Goal: Task Accomplishment & Management: Use online tool/utility

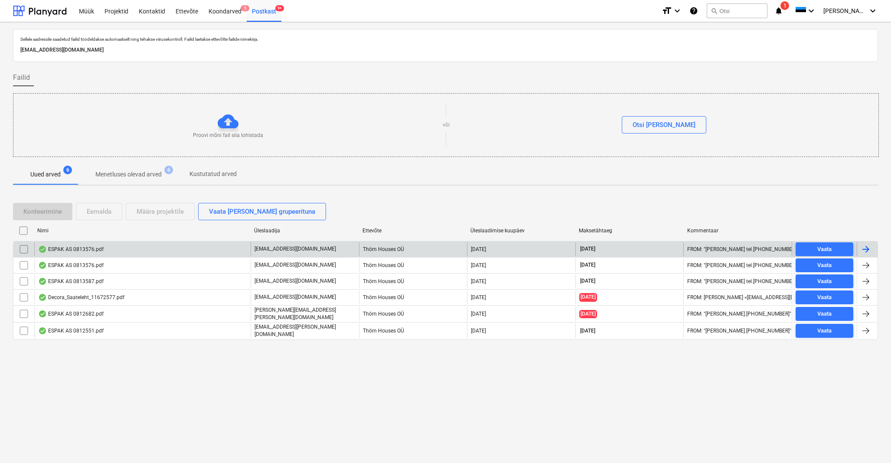
click at [73, 248] on div "ESPAK AS 0813576.pdf" at bounding box center [70, 249] width 65 height 7
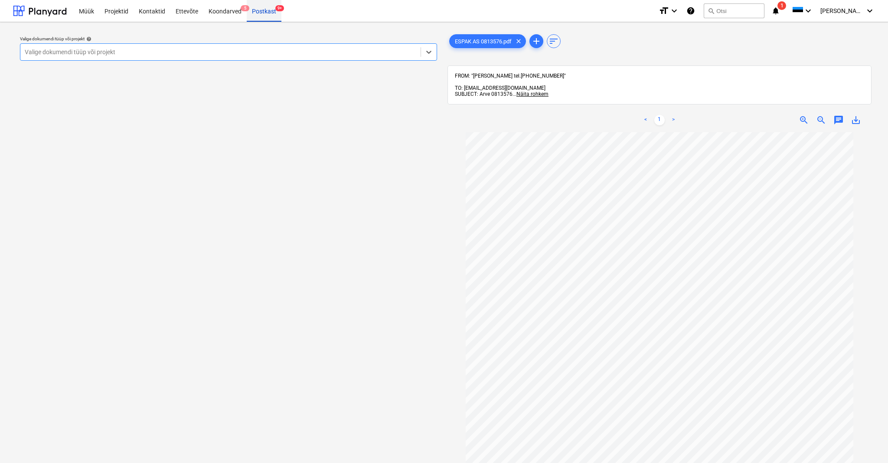
click at [266, 12] on div "Postkast 9+" at bounding box center [264, 11] width 35 height 22
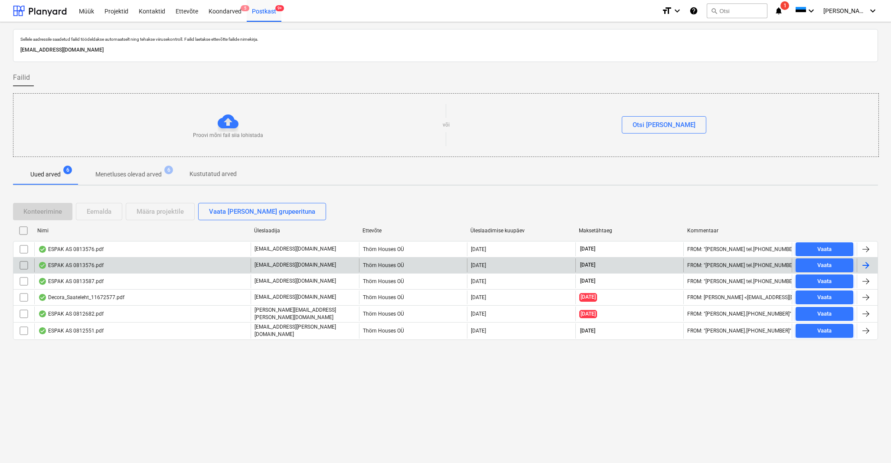
click at [72, 267] on div "ESPAK AS 0813576.pdf" at bounding box center [70, 265] width 65 height 7
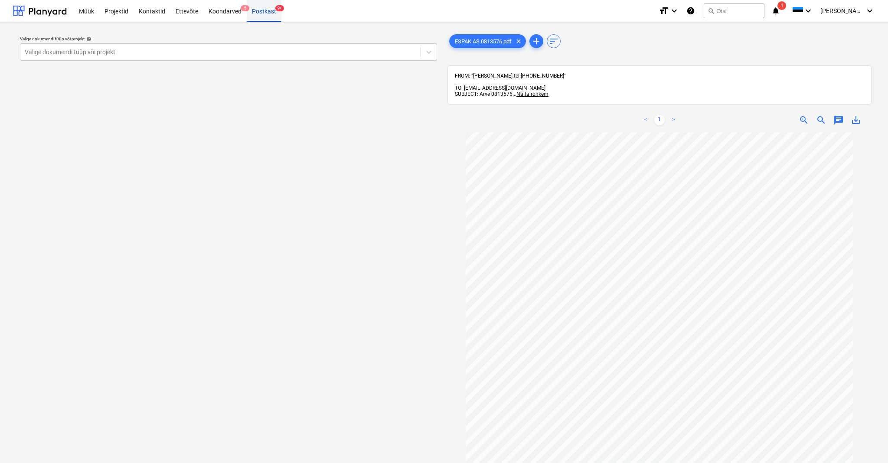
click at [258, 11] on div "Postkast 9+" at bounding box center [264, 11] width 35 height 22
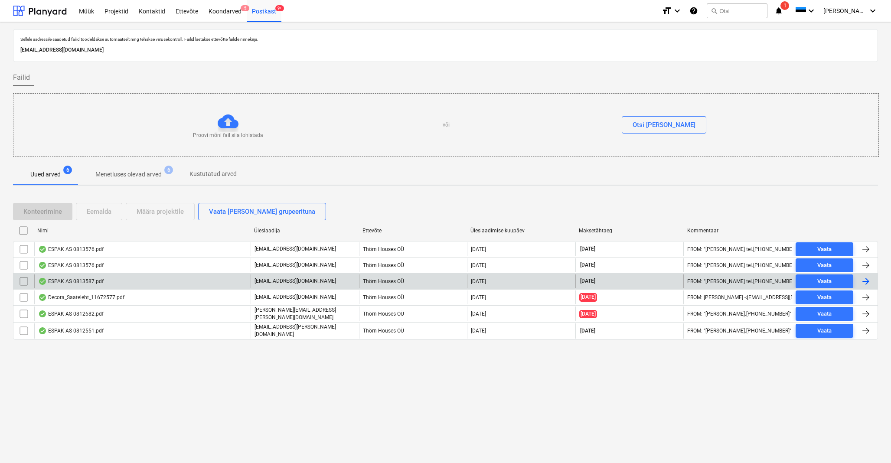
click at [82, 280] on div "ESPAK AS 0813587.pdf" at bounding box center [70, 281] width 65 height 7
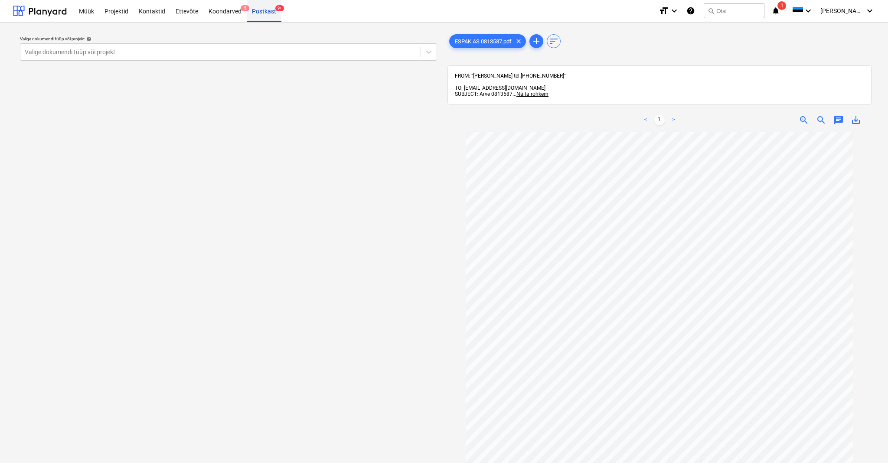
click at [259, 17] on div "Postkast 9+" at bounding box center [264, 11] width 35 height 22
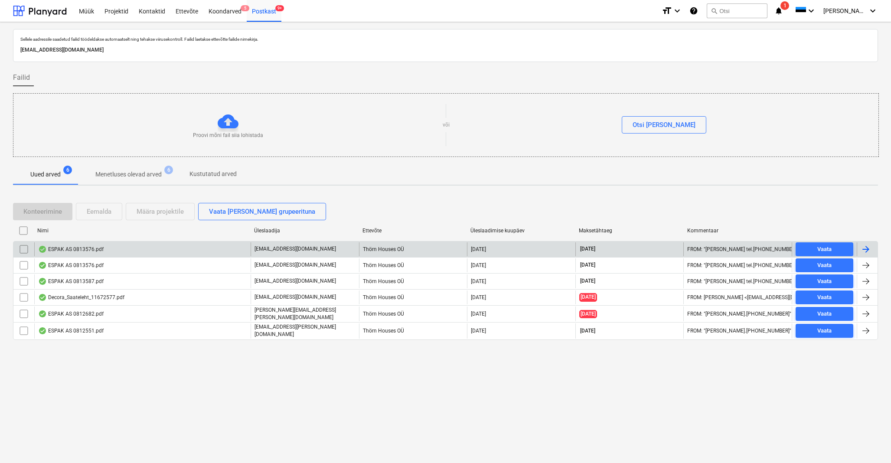
click at [72, 252] on div "ESPAK AS 0813576.pdf" at bounding box center [142, 249] width 216 height 14
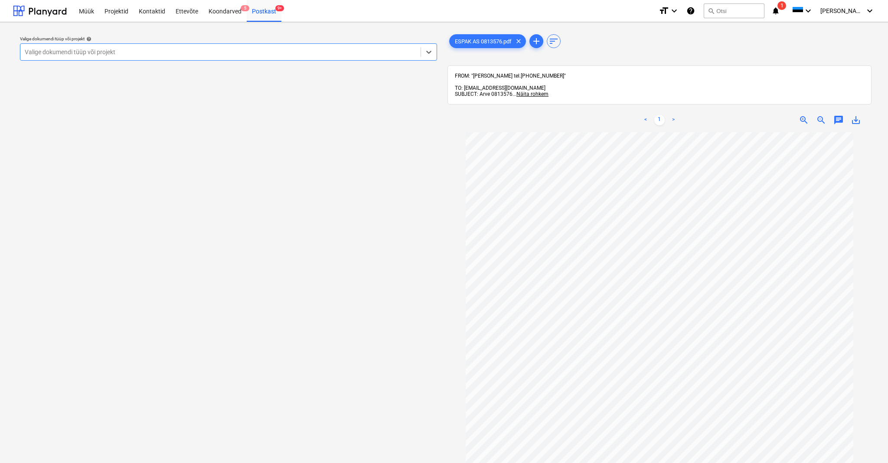
click at [58, 54] on div "Valige dokumendi tüüp või projekt" at bounding box center [221, 52] width 392 height 7
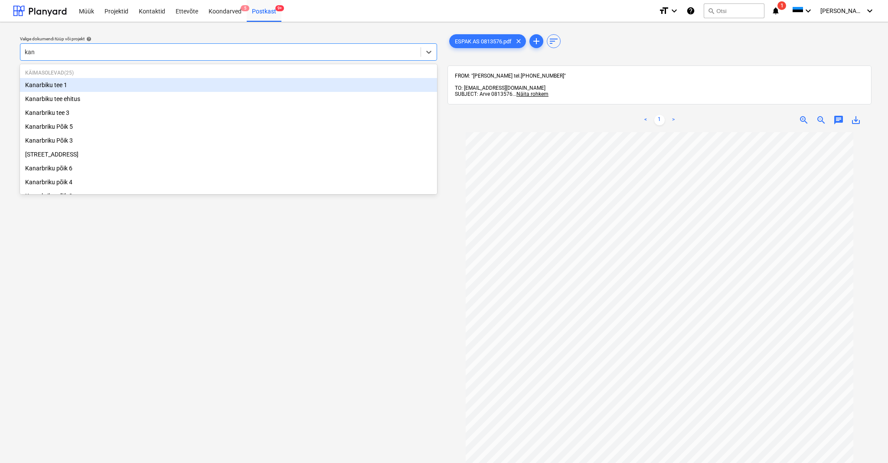
type input "kana"
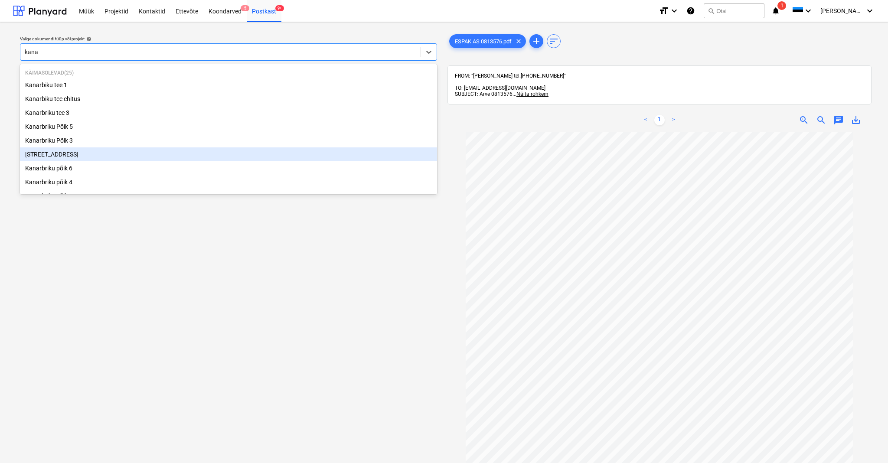
scroll to position [2, 0]
click at [61, 154] on div "[STREET_ADDRESS]" at bounding box center [228, 153] width 417 height 14
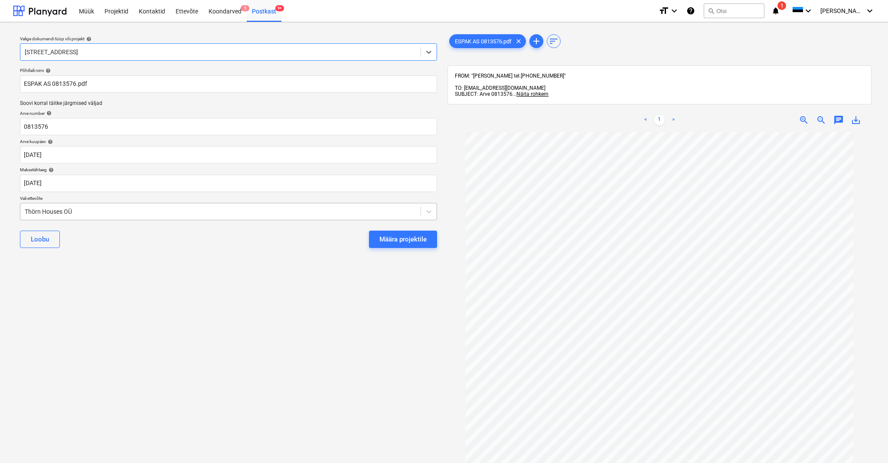
click at [24, 209] on div "Thörn Houses OÜ" at bounding box center [220, 212] width 400 height 12
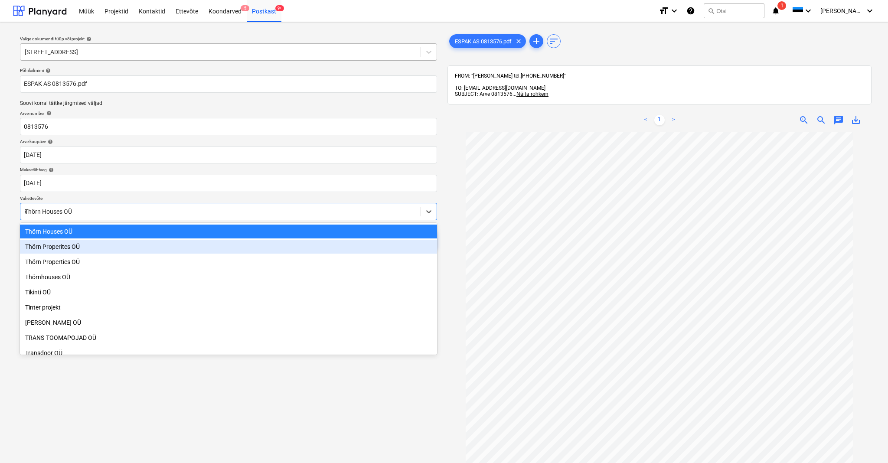
scroll to position [3057, 0]
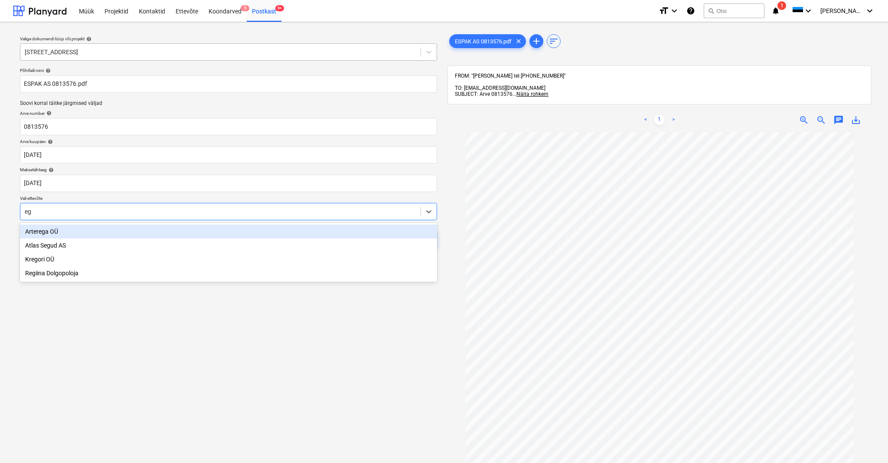
type input "e"
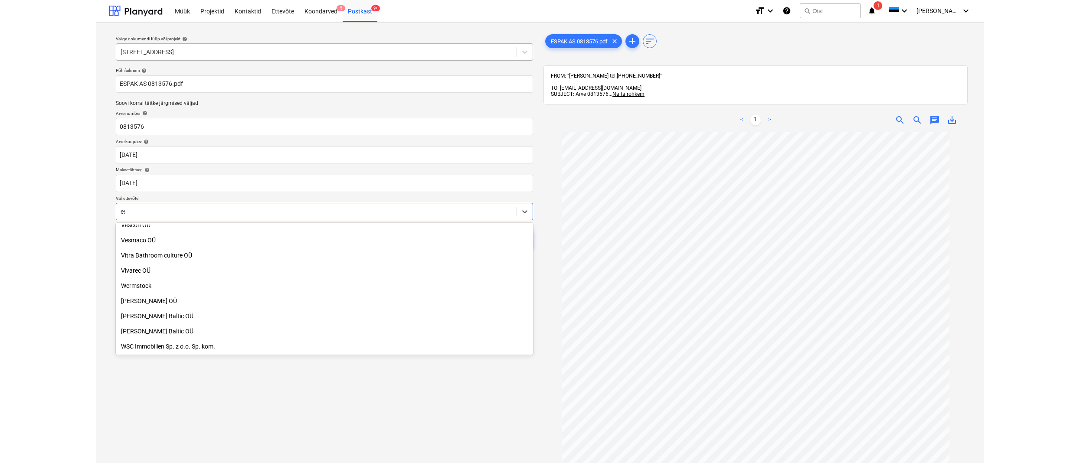
scroll to position [598, 0]
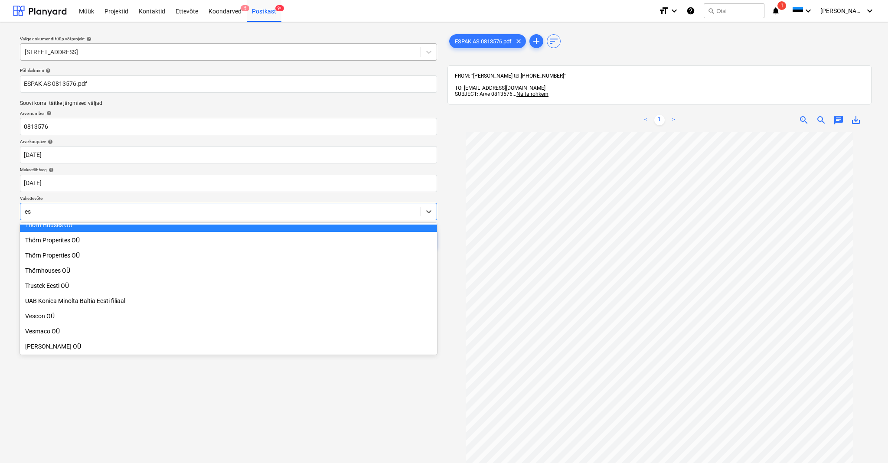
type input "esp"
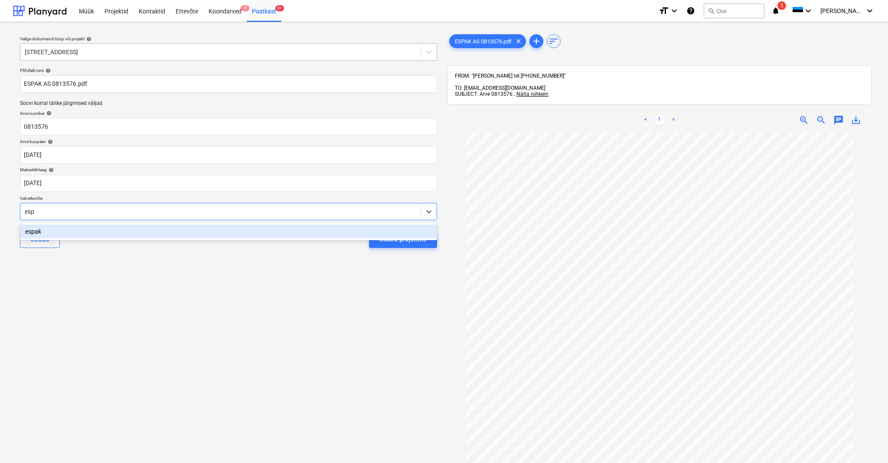
click at [33, 229] on div "espak" at bounding box center [228, 232] width 417 height 14
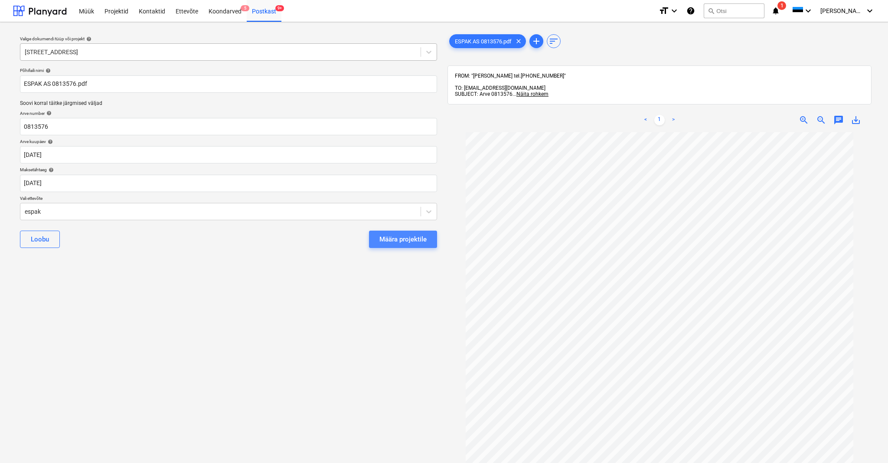
click at [408, 240] on div "Määra projektile" at bounding box center [402, 239] width 47 height 11
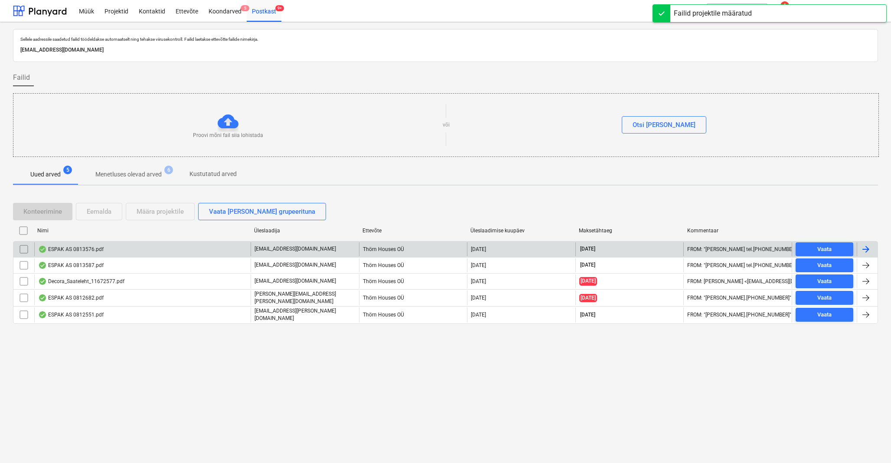
click at [93, 248] on div "ESPAK AS 0813576.pdf" at bounding box center [70, 249] width 65 height 7
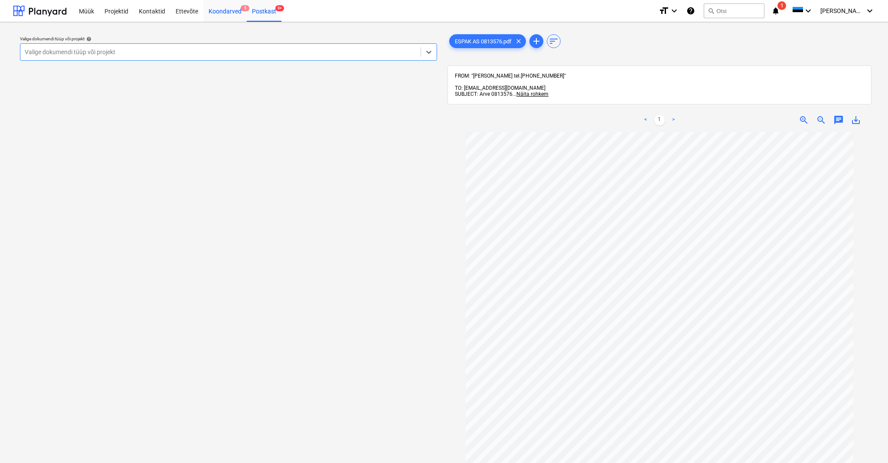
click at [224, 10] on div "Koondarved 5" at bounding box center [224, 11] width 43 height 22
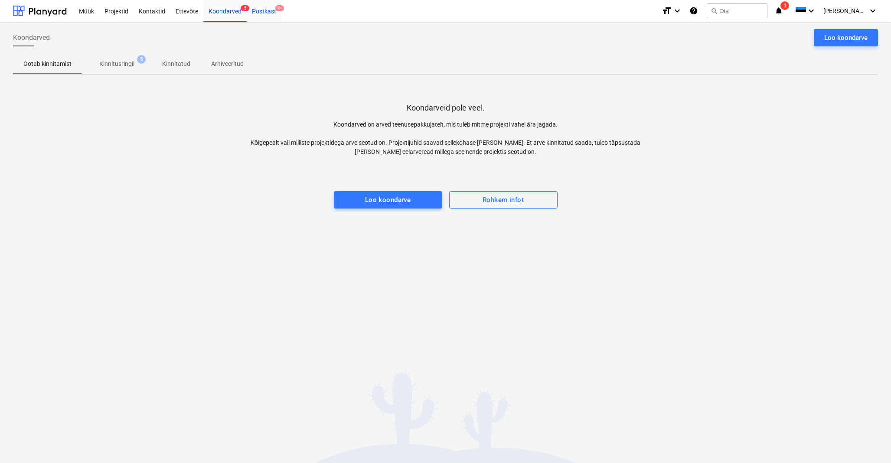
click at [258, 10] on div "Postkast 9+" at bounding box center [264, 11] width 35 height 22
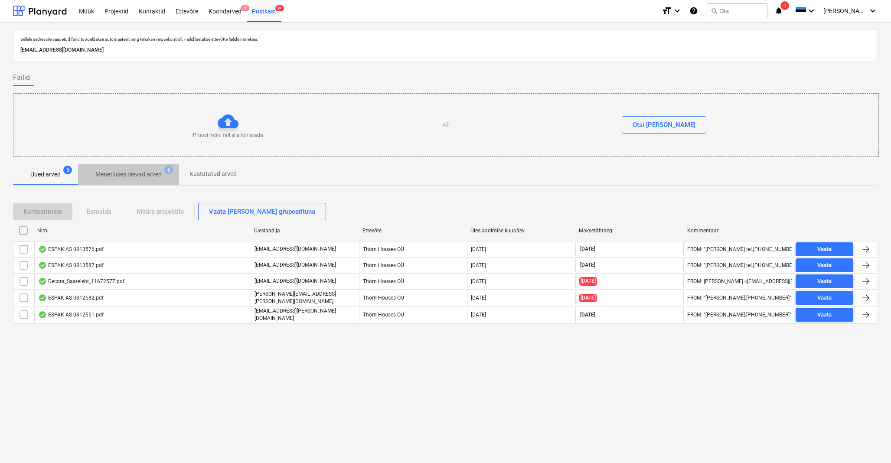
click at [120, 170] on p "Menetluses olevad arved" at bounding box center [128, 174] width 66 height 9
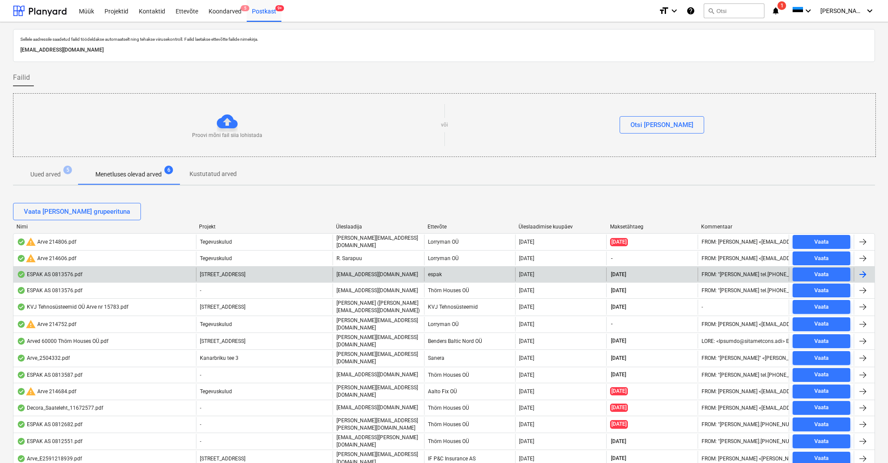
click at [72, 274] on div "ESPAK AS 0813576.pdf" at bounding box center [49, 274] width 65 height 7
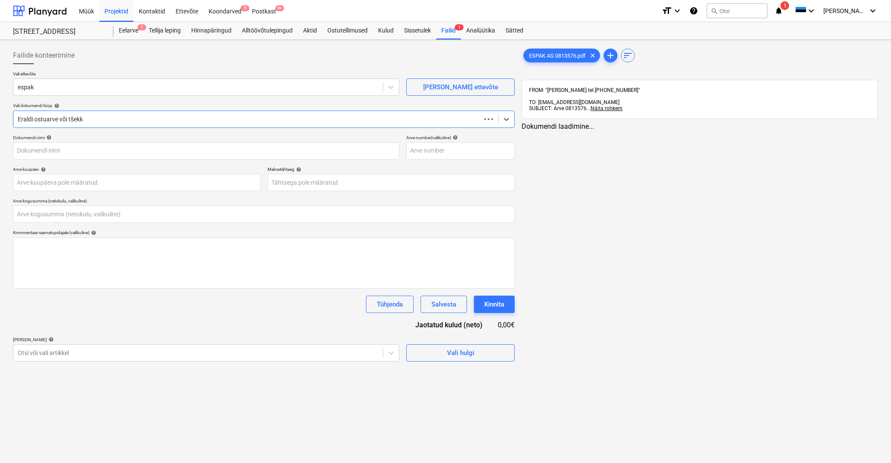
type input "0813576"
type input "[DATE]"
type input "0,00"
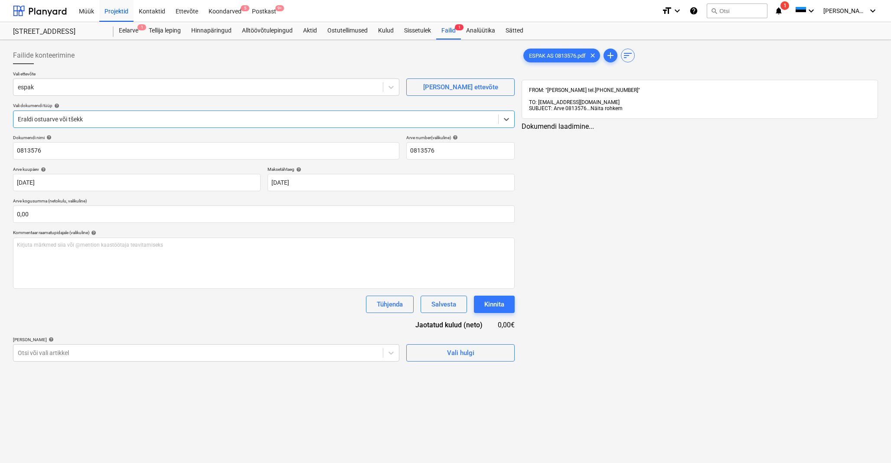
click at [611, 105] on span "Näita rohkem" at bounding box center [607, 108] width 32 height 6
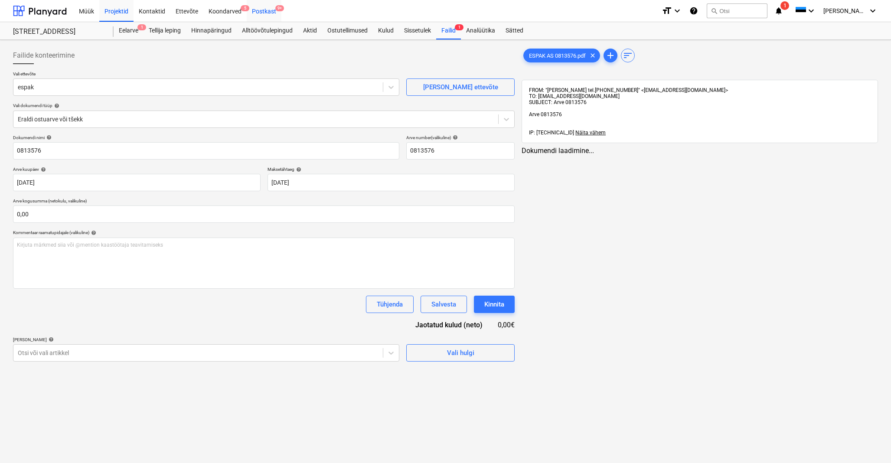
click at [261, 10] on div "Postkast 9+" at bounding box center [264, 11] width 35 height 22
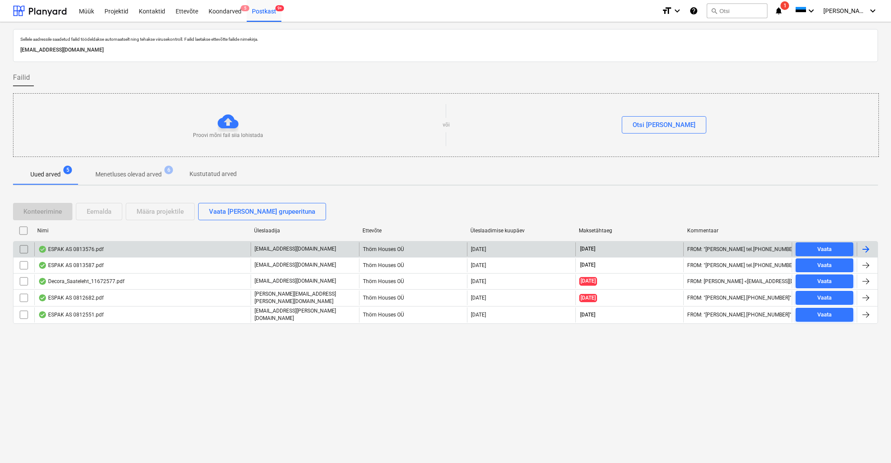
click at [90, 251] on div "ESPAK AS 0813576.pdf" at bounding box center [70, 249] width 65 height 7
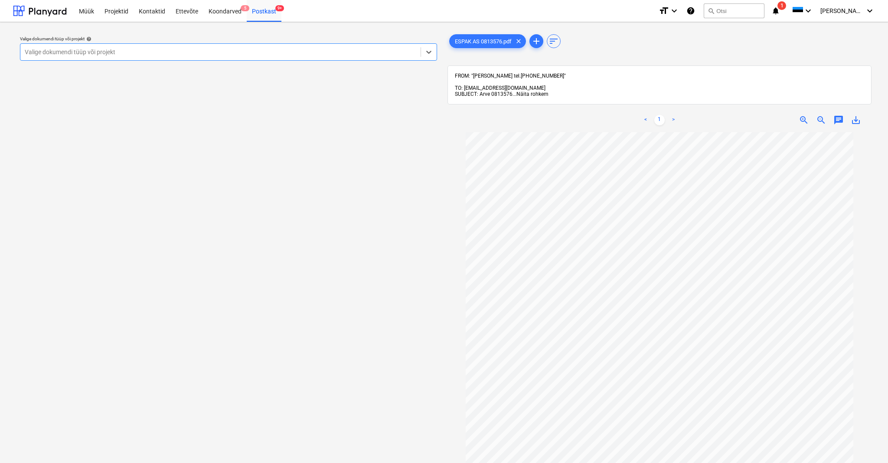
click at [529, 91] on span "Näita rohkem" at bounding box center [532, 94] width 32 height 6
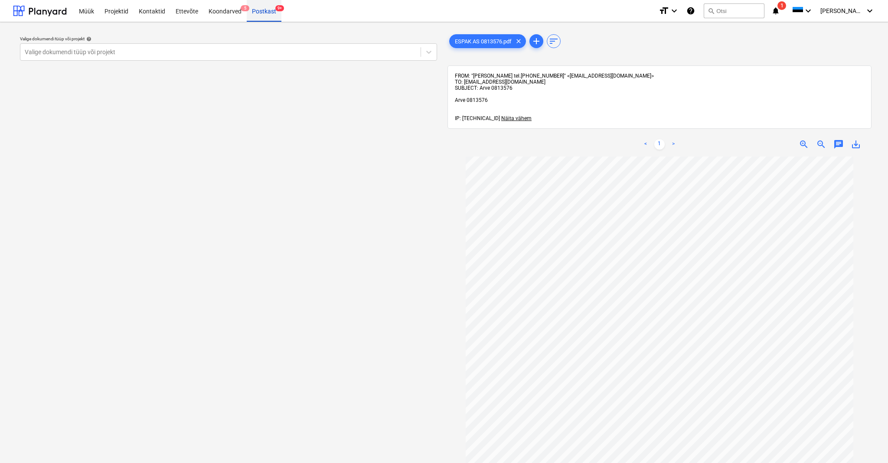
click at [263, 9] on div "Postkast 9+" at bounding box center [264, 11] width 35 height 22
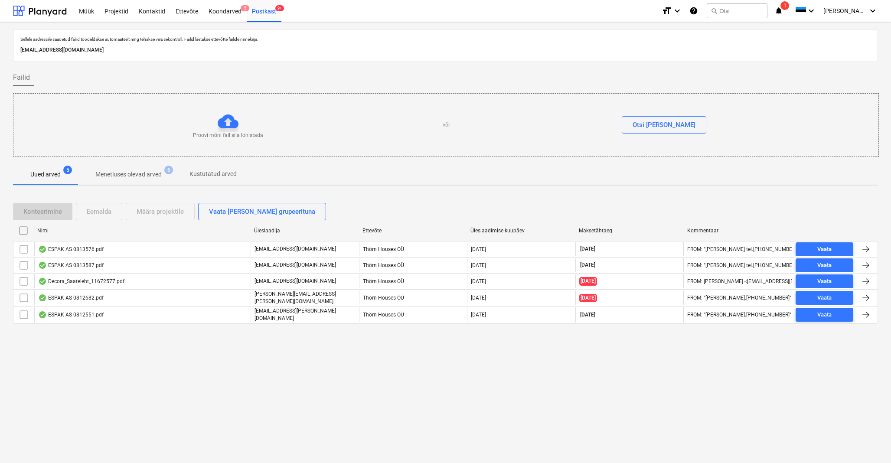
click at [131, 171] on p "Menetluses olevad arved" at bounding box center [128, 174] width 66 height 9
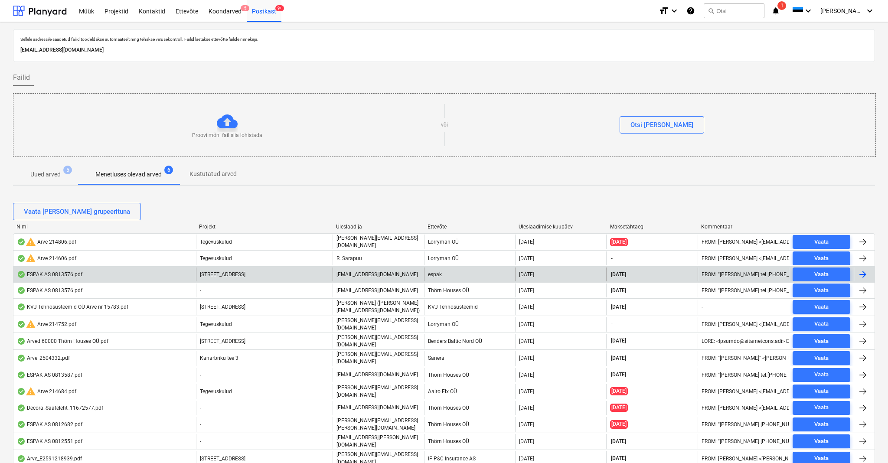
click at [214, 277] on div "[STREET_ADDRESS]" at bounding box center [264, 275] width 137 height 14
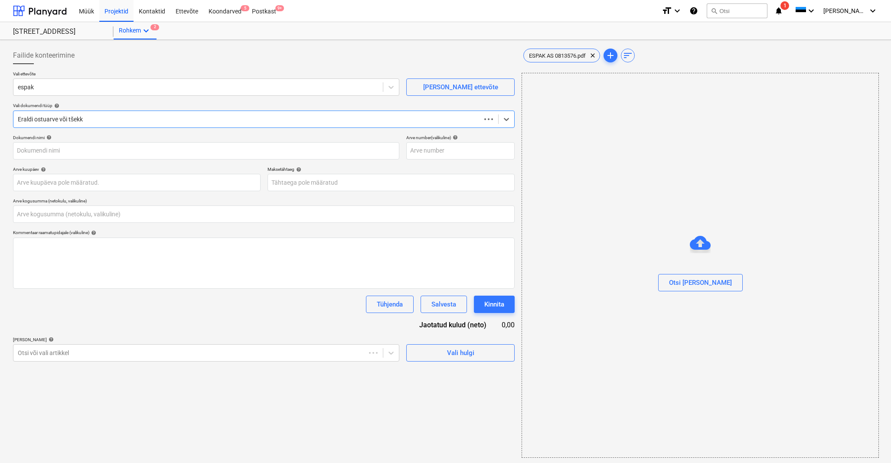
type input "0813576"
type input "[DATE]"
type input "0,00"
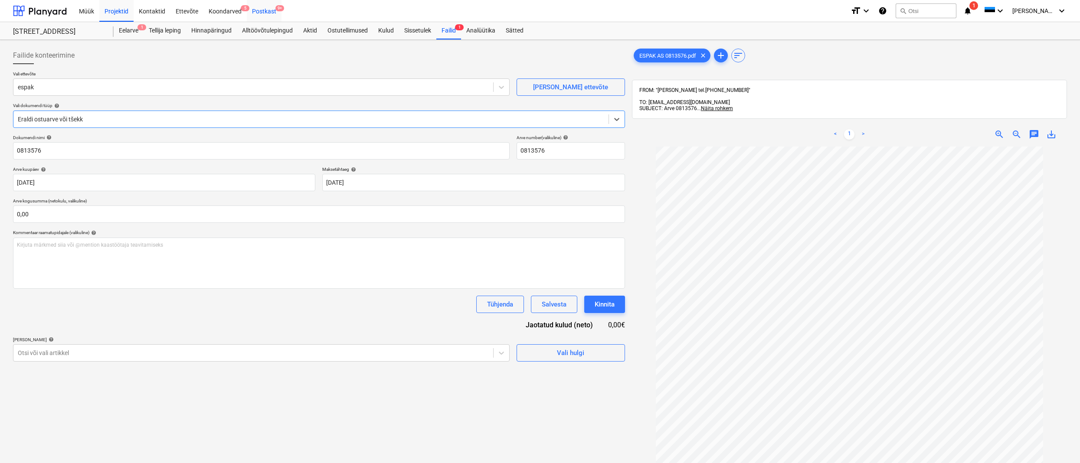
click at [261, 10] on div "Postkast 9+" at bounding box center [264, 11] width 35 height 22
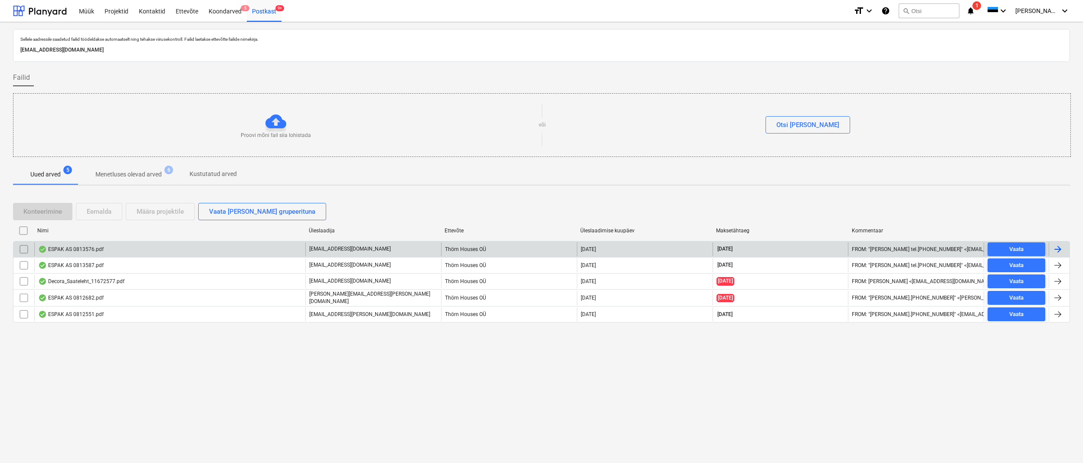
click at [85, 245] on div "ESPAK AS 0813576.pdf" at bounding box center [169, 249] width 271 height 14
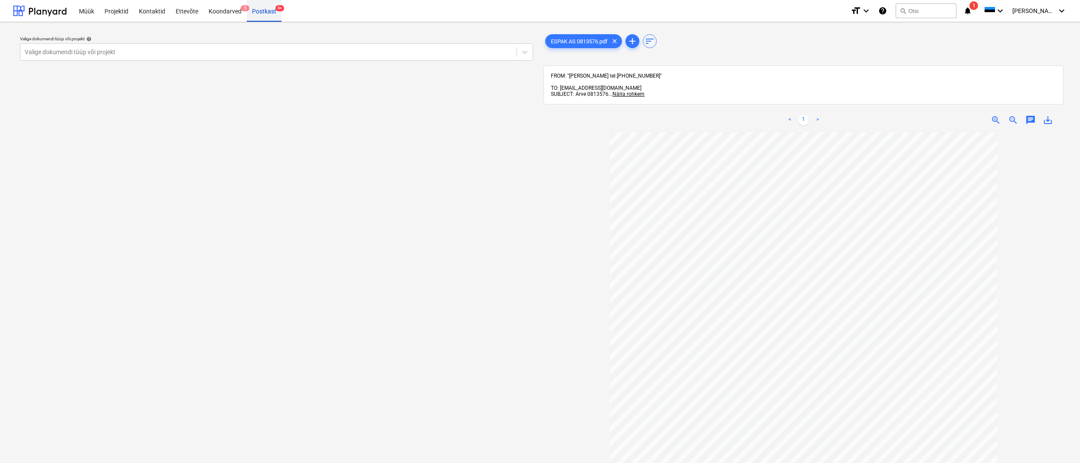
click at [263, 12] on div "Postkast 9+" at bounding box center [264, 11] width 35 height 22
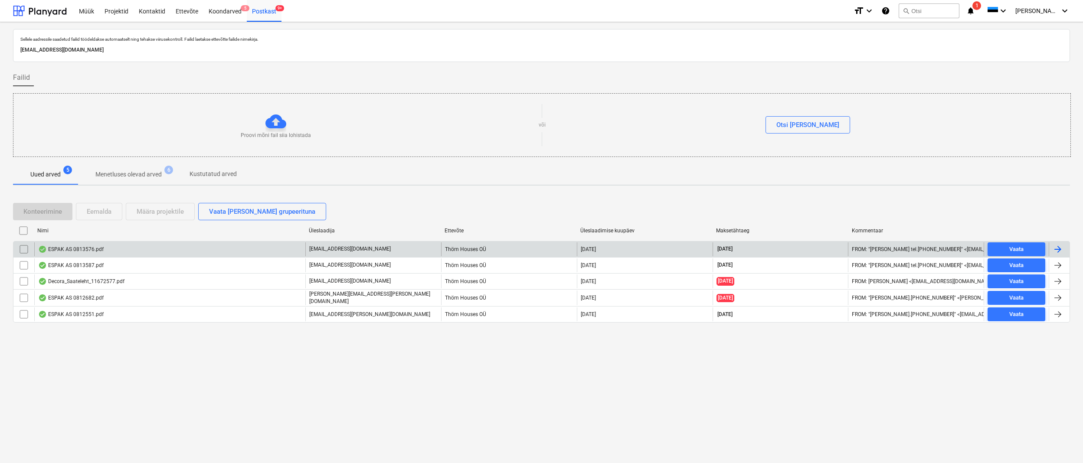
click at [24, 248] on input "checkbox" at bounding box center [24, 249] width 14 height 14
click at [100, 215] on div "Eemalda" at bounding box center [99, 211] width 25 height 11
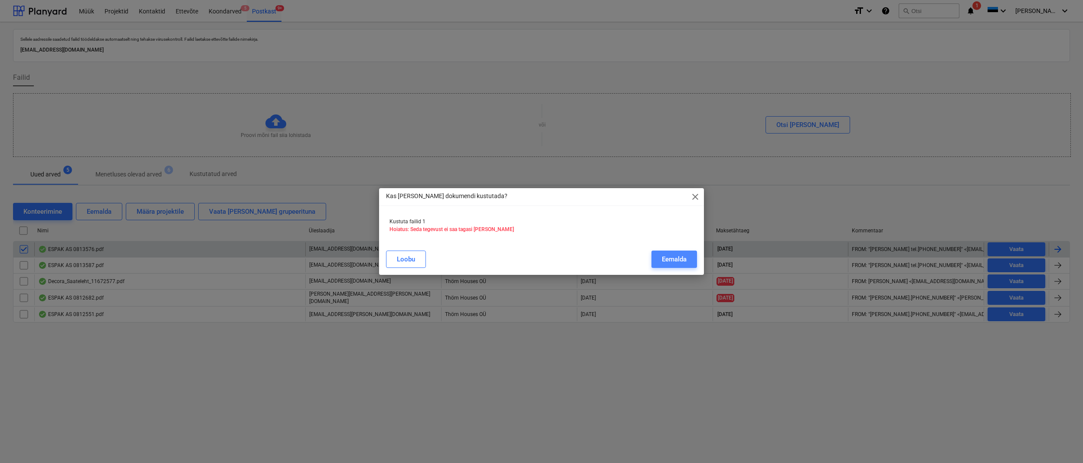
click at [674, 256] on div "Eemalda" at bounding box center [674, 259] width 25 height 11
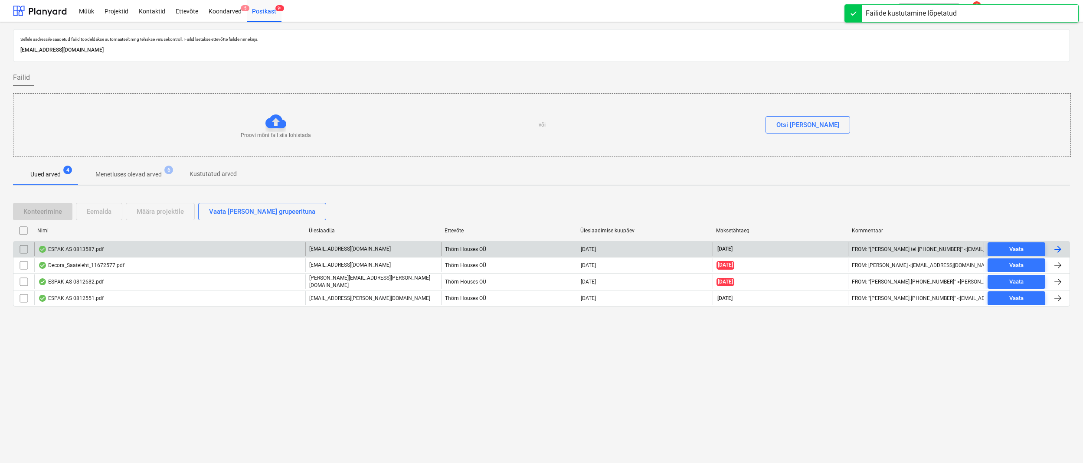
click at [82, 247] on div "ESPAK AS 0813587.pdf" at bounding box center [70, 249] width 65 height 7
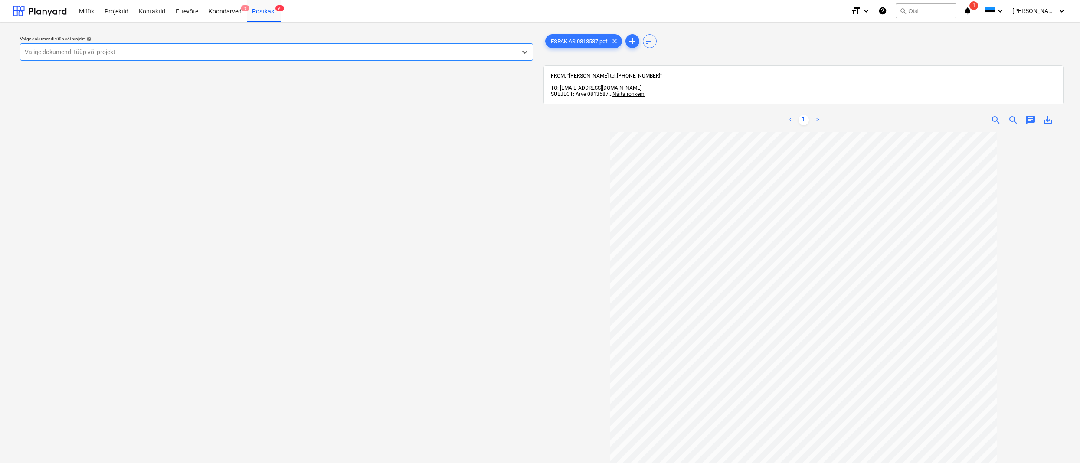
click at [51, 51] on div "Valige dokumendi tüüp või projekt" at bounding box center [268, 52] width 487 height 7
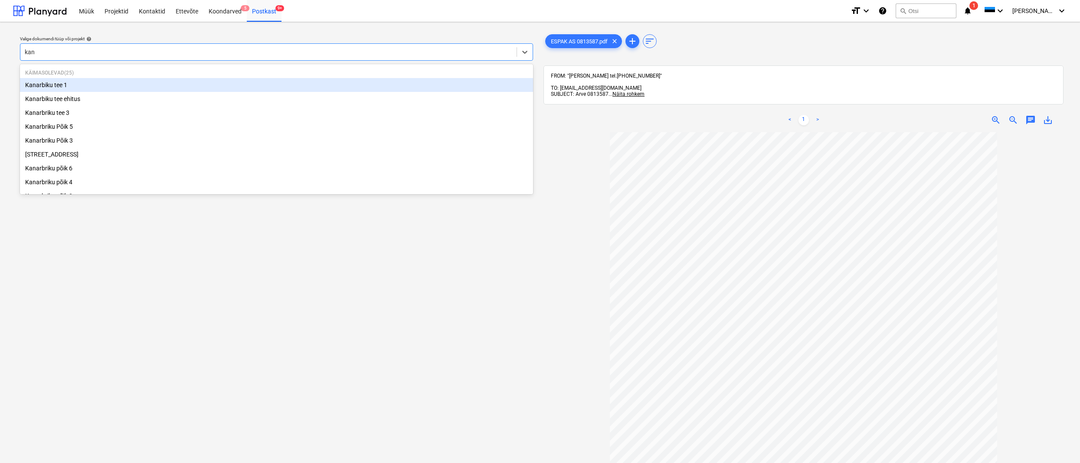
type input "kana"
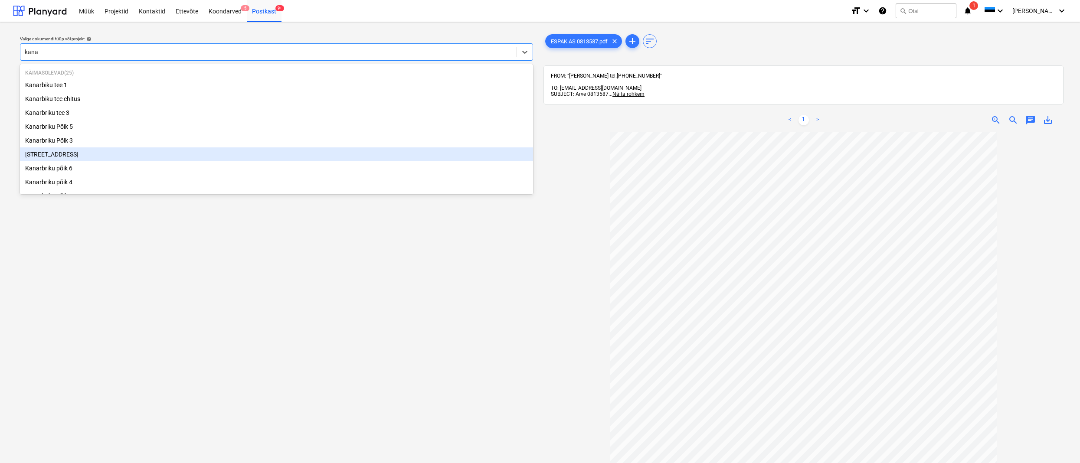
click at [64, 153] on div "[STREET_ADDRESS]" at bounding box center [276, 154] width 513 height 14
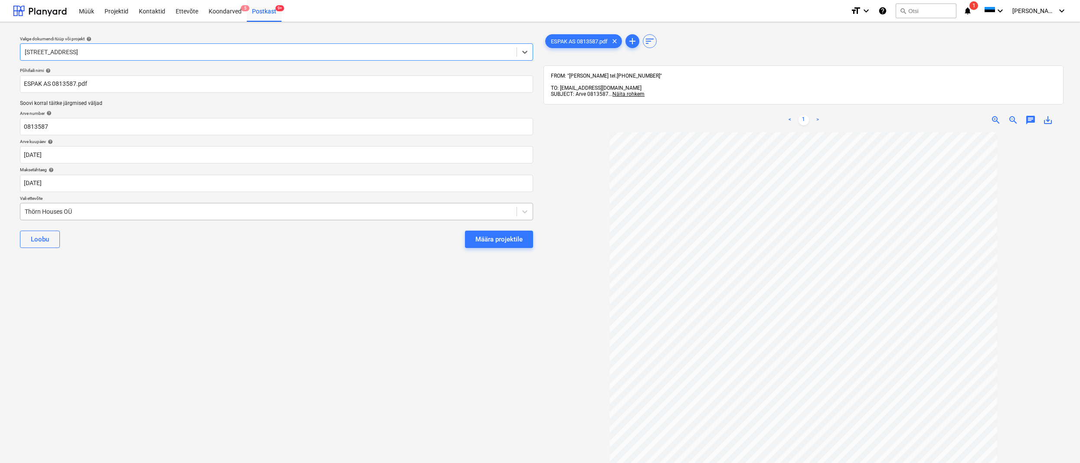
click at [26, 209] on div "Thörn Houses OÜ" at bounding box center [268, 211] width 487 height 7
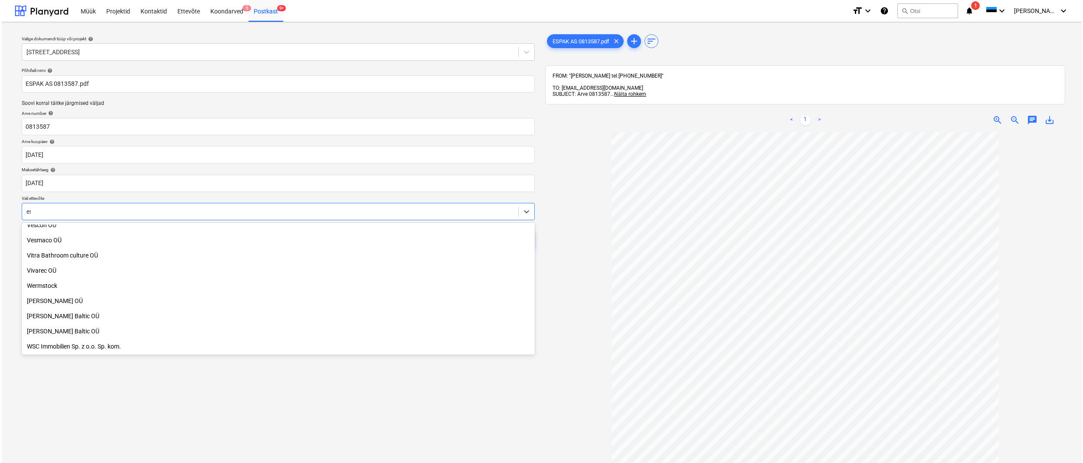
scroll to position [598, 0]
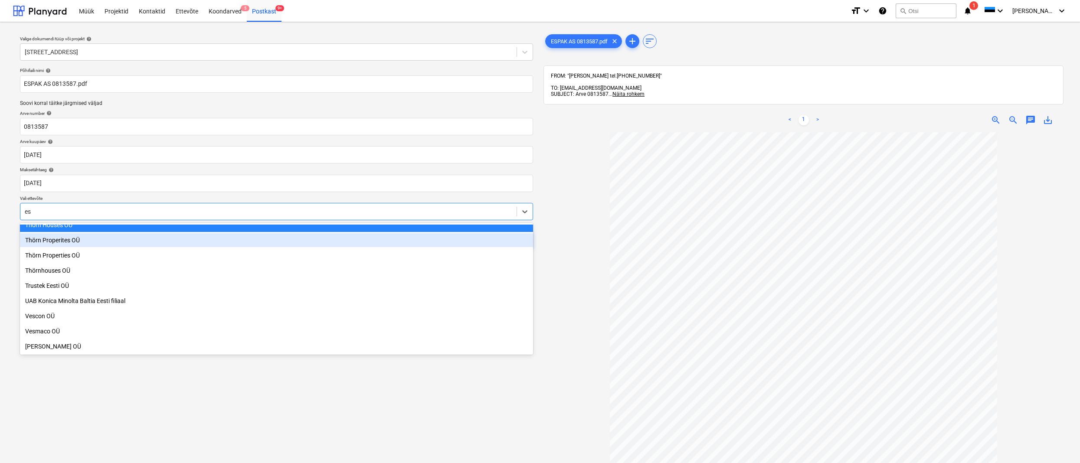
type input "esp"
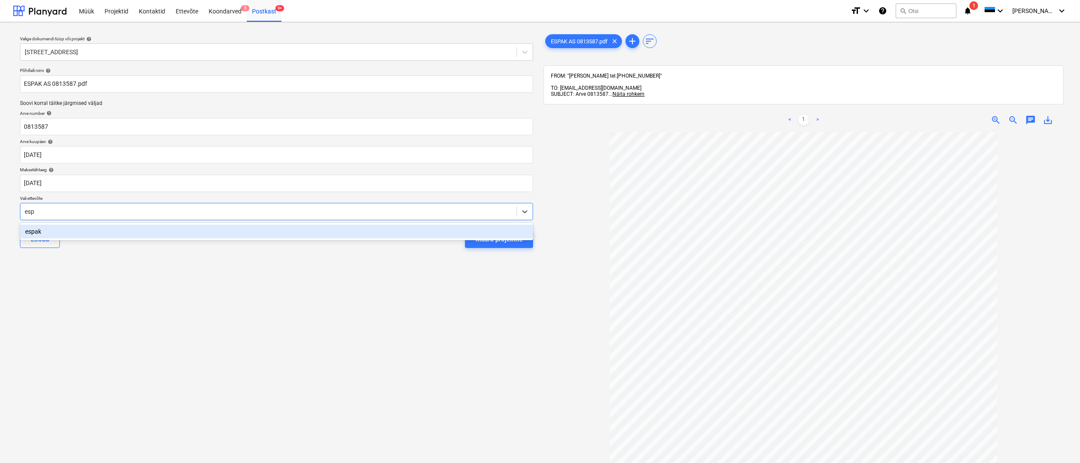
click at [39, 230] on div "espak" at bounding box center [276, 232] width 513 height 14
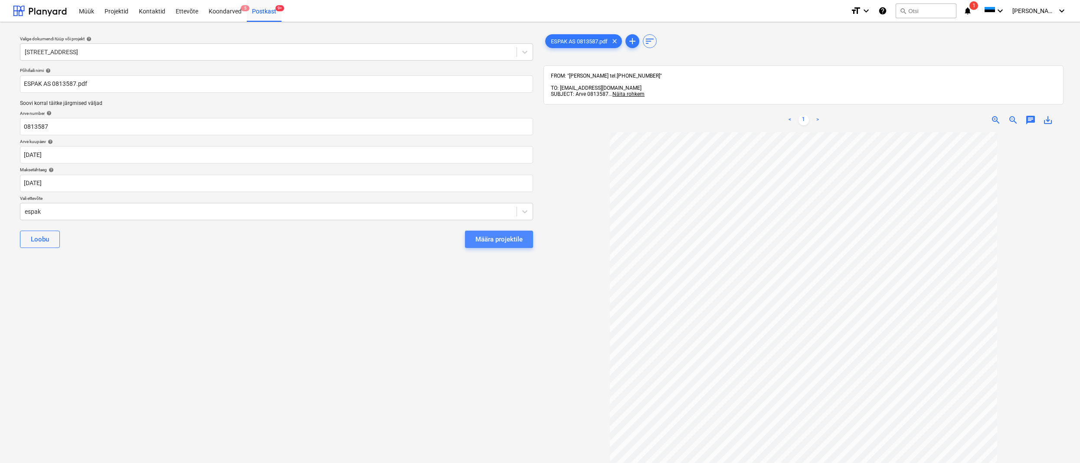
click at [500, 241] on div "Määra projektile" at bounding box center [498, 239] width 47 height 11
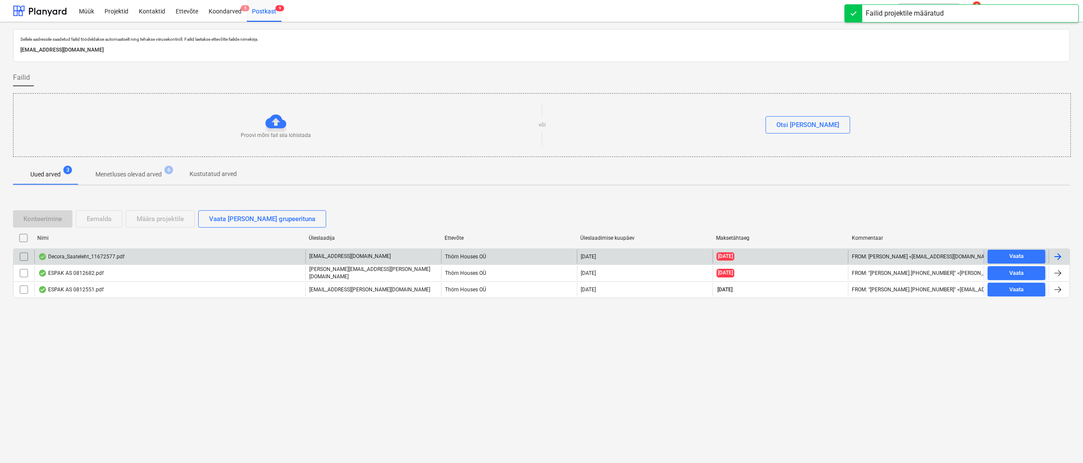
click at [80, 257] on div "Decora_Saateleht_11672577.pdf" at bounding box center [81, 256] width 86 height 7
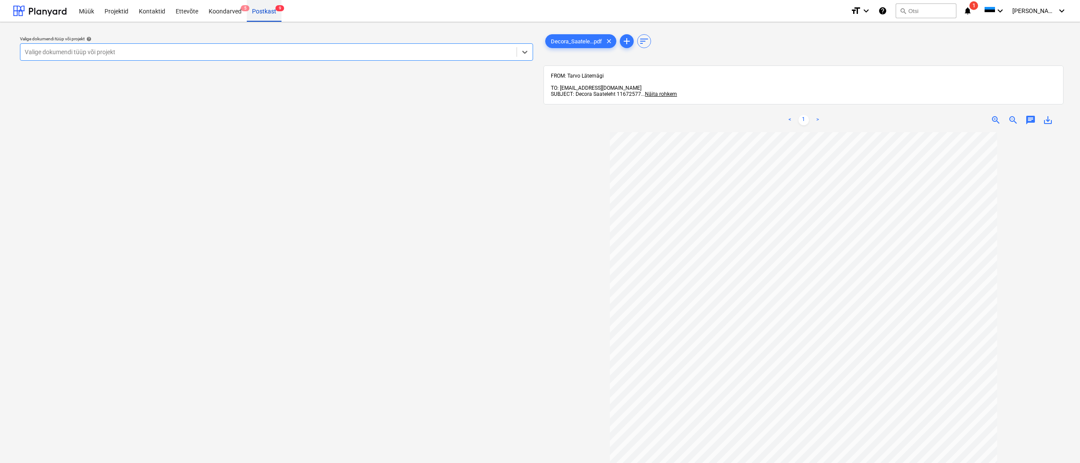
click at [251, 11] on div "Postkast 9" at bounding box center [264, 11] width 35 height 22
